Goal: Task Accomplishment & Management: Manage account settings

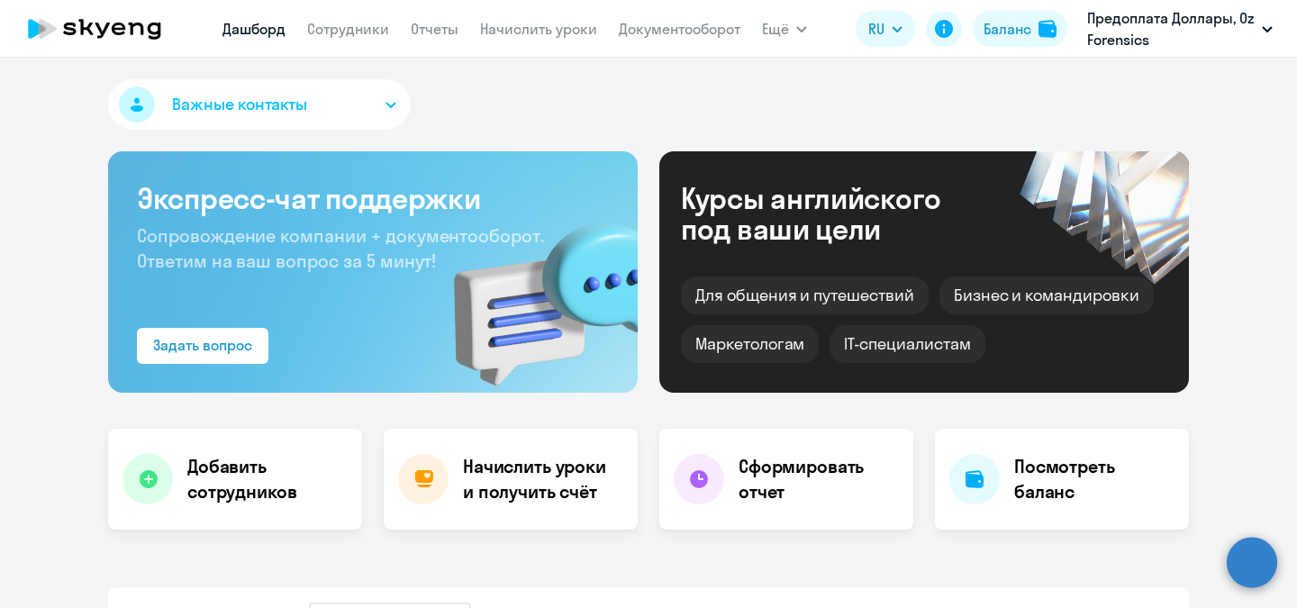
select select "30"
click at [1021, 39] on div "Баланс" at bounding box center [1008, 29] width 48 height 22
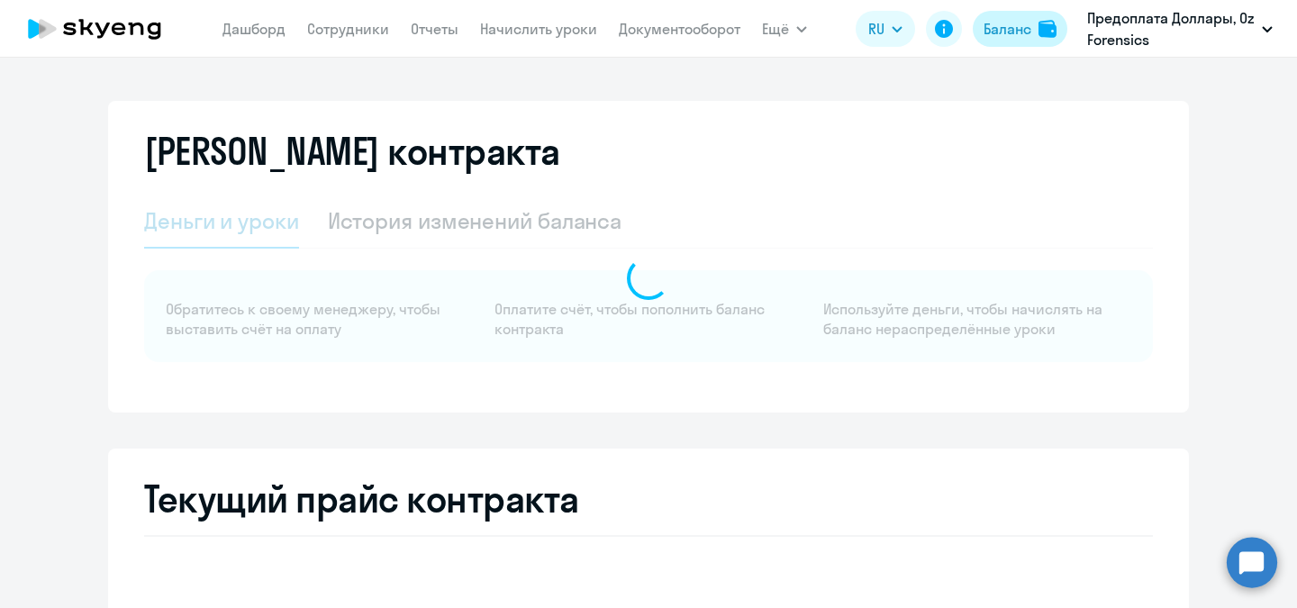
select select "english_adult_not_native_speaker"
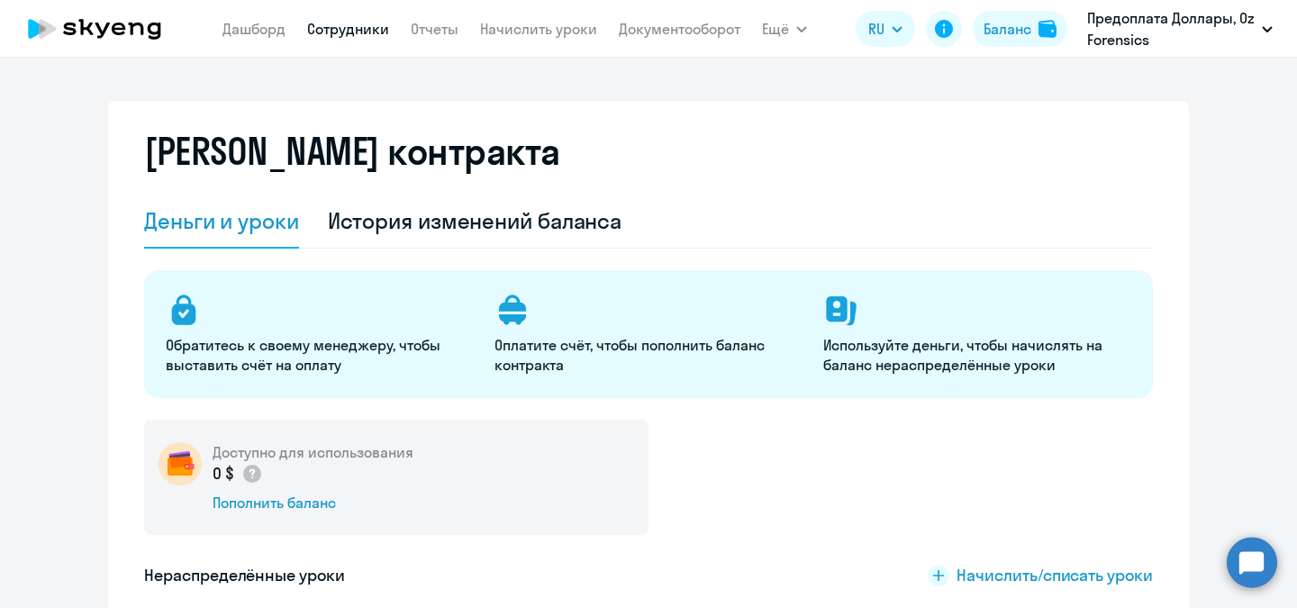
click at [345, 33] on link "Сотрудники" at bounding box center [348, 29] width 82 height 18
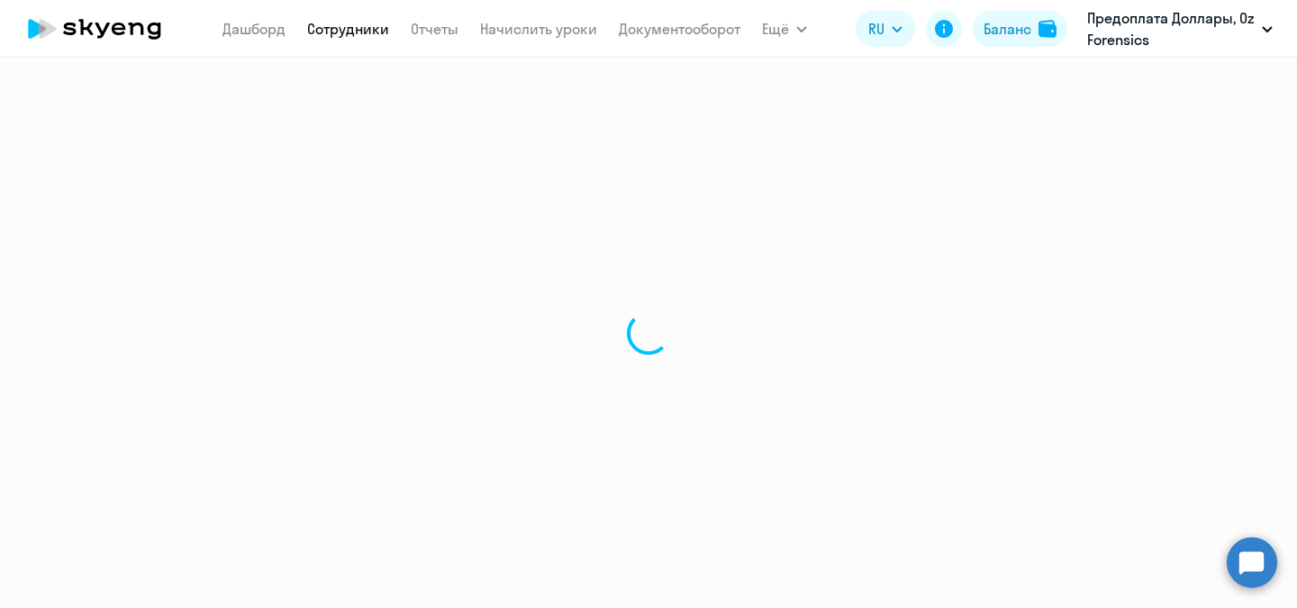
select select "30"
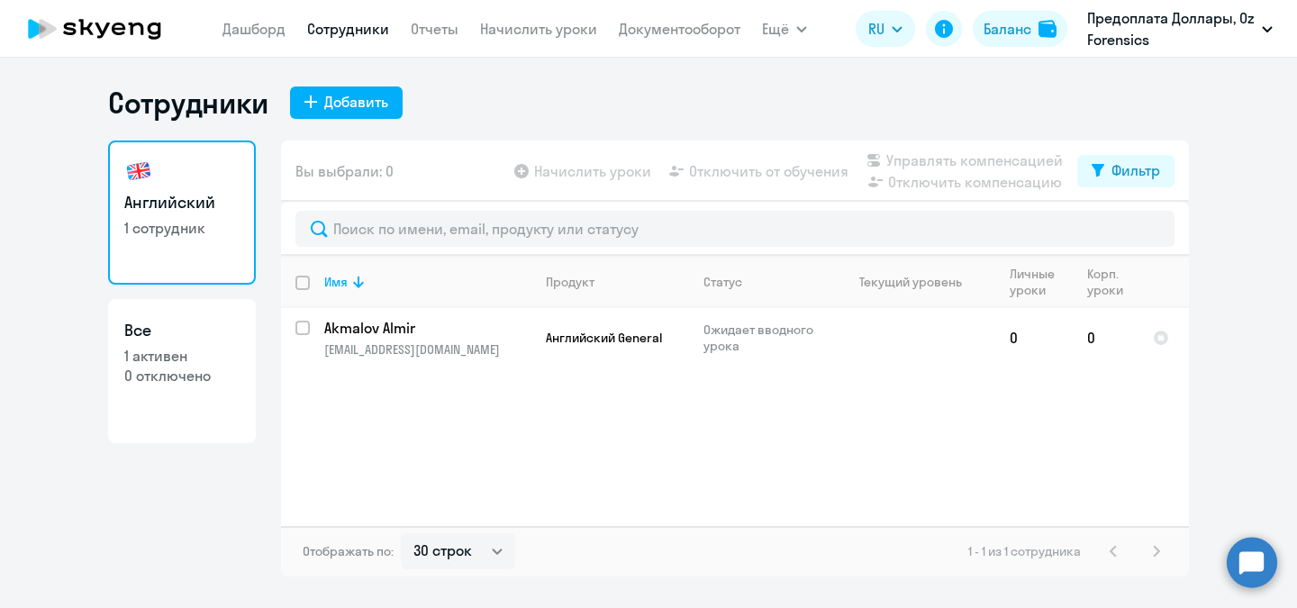
click at [528, 39] on app-menu-item-link "Начислить уроки" at bounding box center [538, 29] width 117 height 23
click at [530, 33] on link "Начислить уроки" at bounding box center [538, 29] width 117 height 18
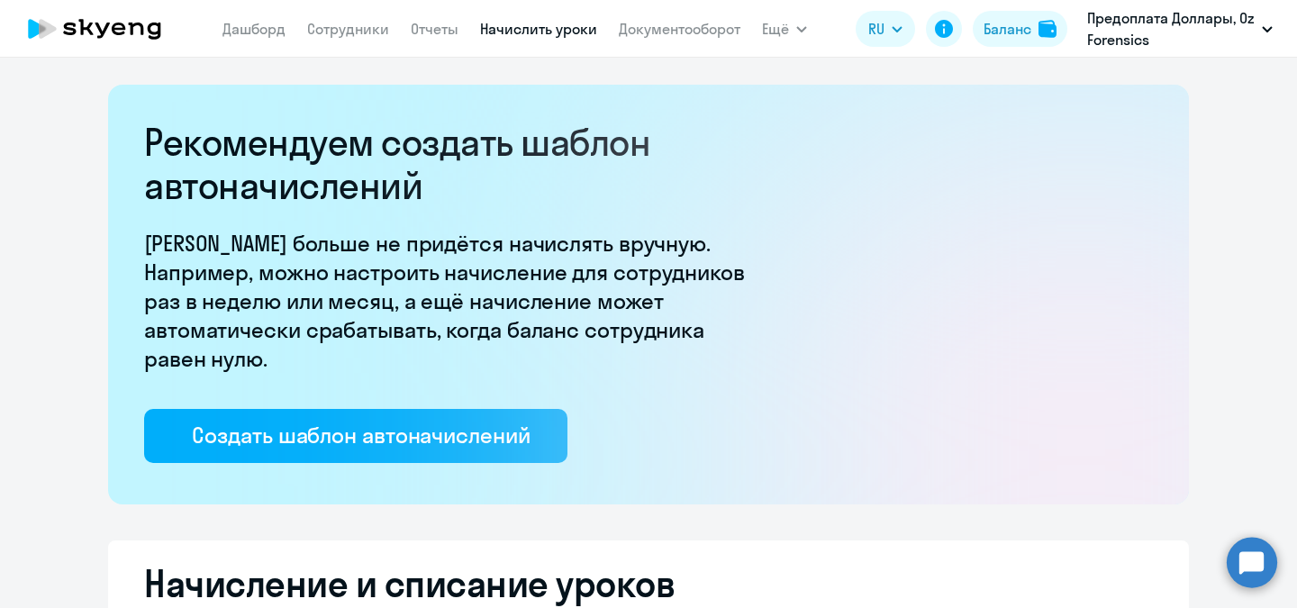
select select "10"
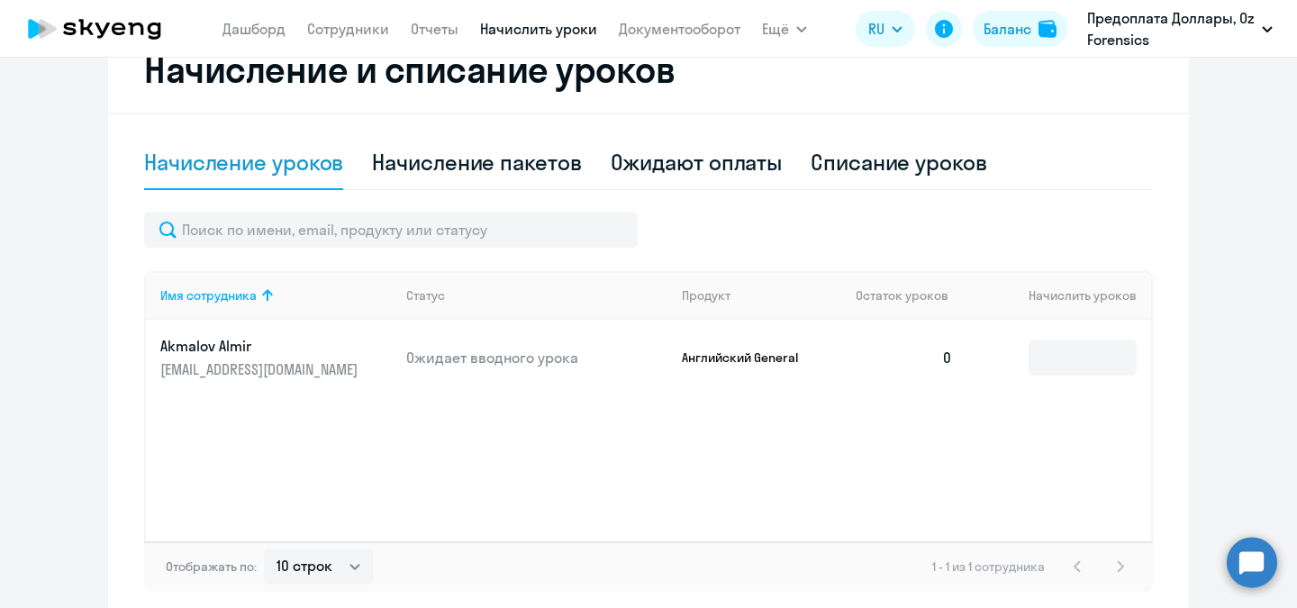
scroll to position [515, 0]
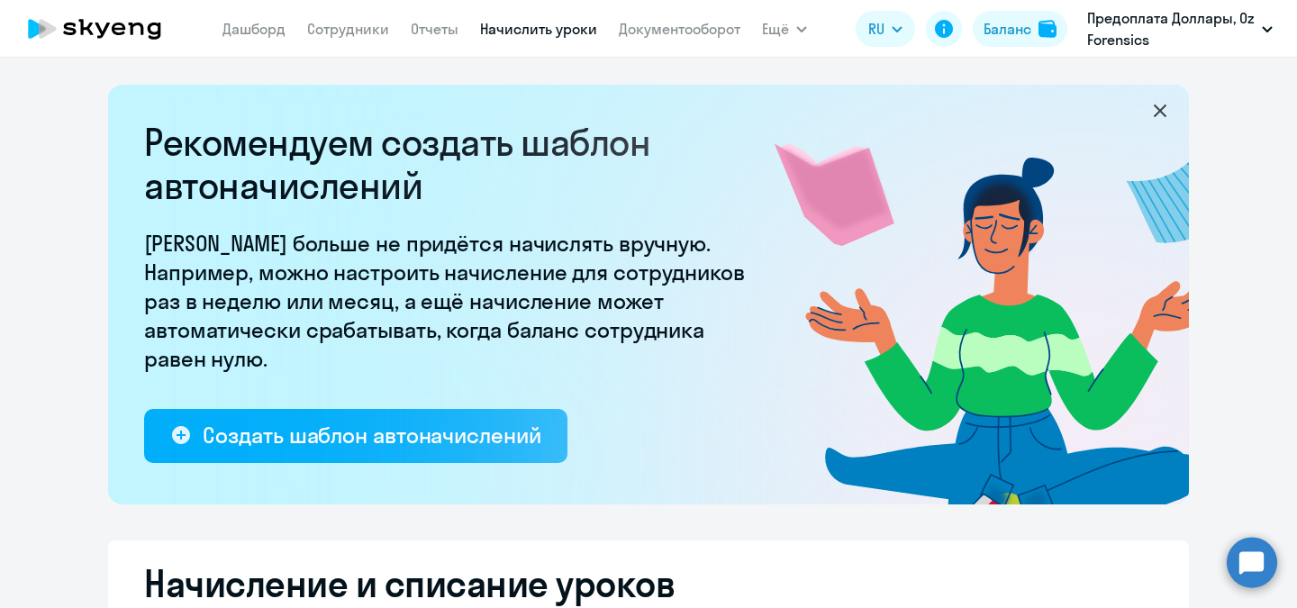
select select "10"
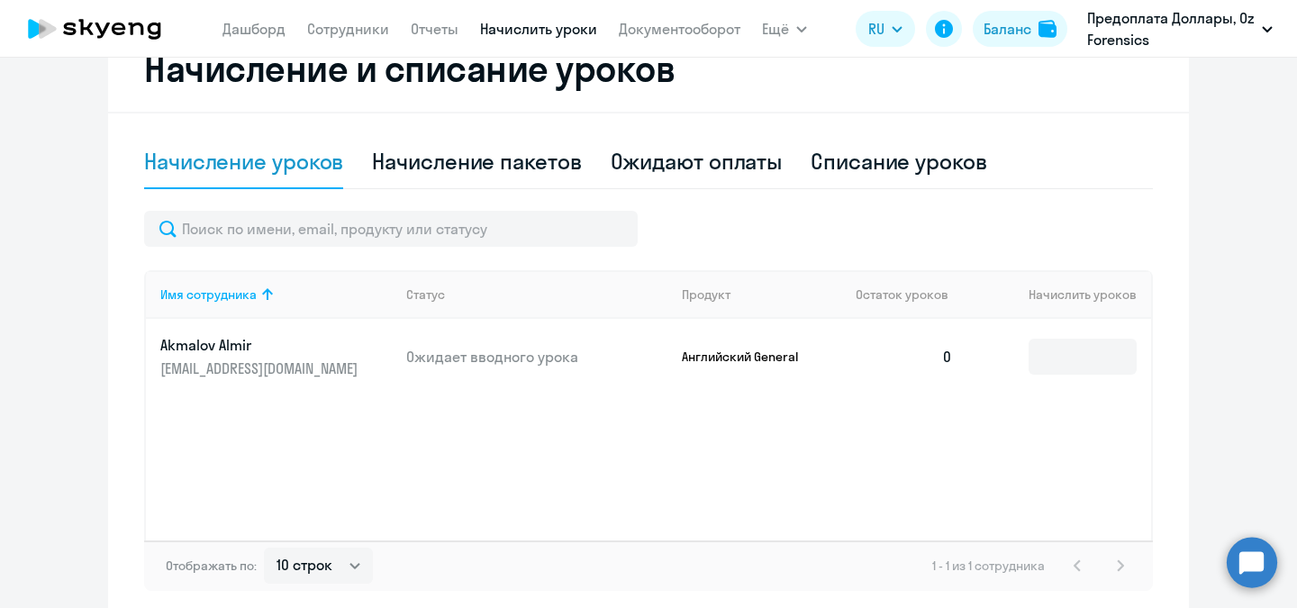
click at [1254, 171] on ng-component "Рекомендуем создать шаблон автоначислений Уроки больше не придётся начислять вр…" at bounding box center [648, 94] width 1297 height 1050
